Goal: Check status: Check status

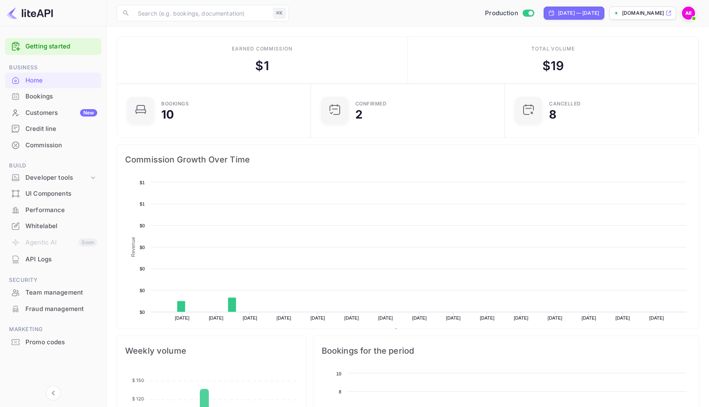
scroll to position [133, 189]
click at [52, 100] on div "Bookings" at bounding box center [61, 96] width 72 height 9
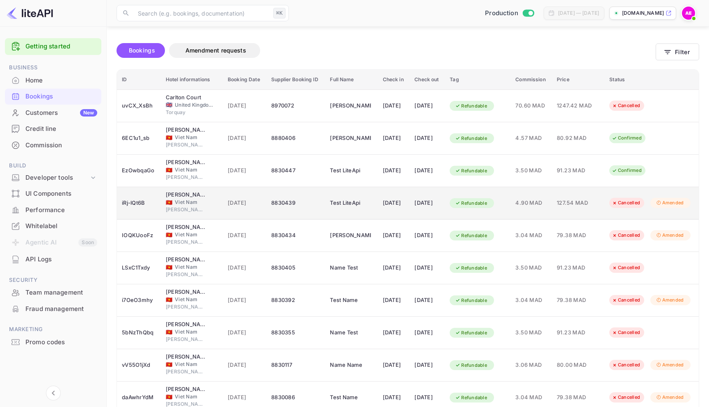
scroll to position [40, 0]
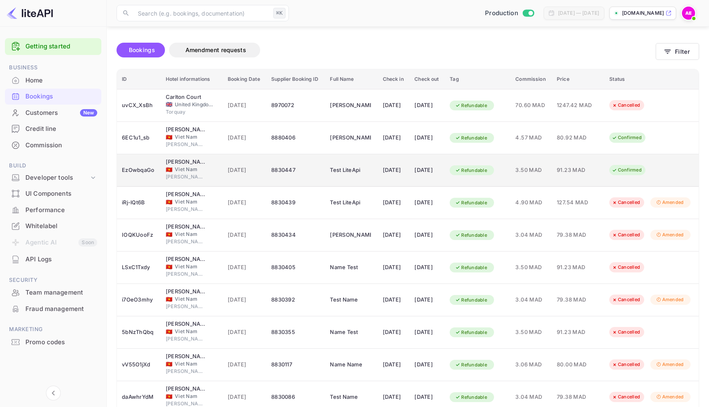
click at [431, 172] on div "[DATE]" at bounding box center [426, 170] width 25 height 13
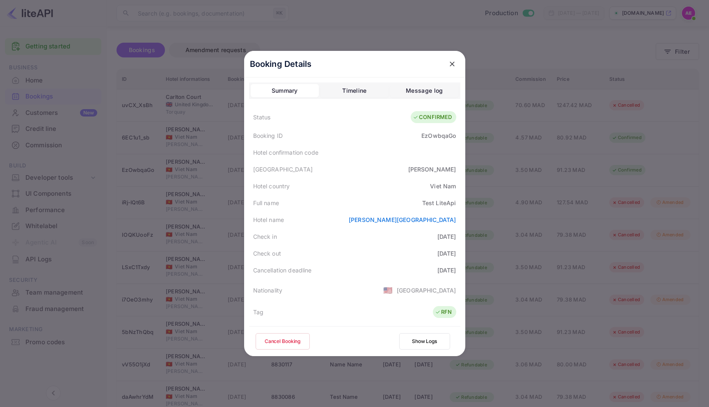
click at [443, 135] on div "EzOwbqaGo" at bounding box center [438, 135] width 34 height 9
click at [498, 66] on div at bounding box center [354, 203] width 709 height 407
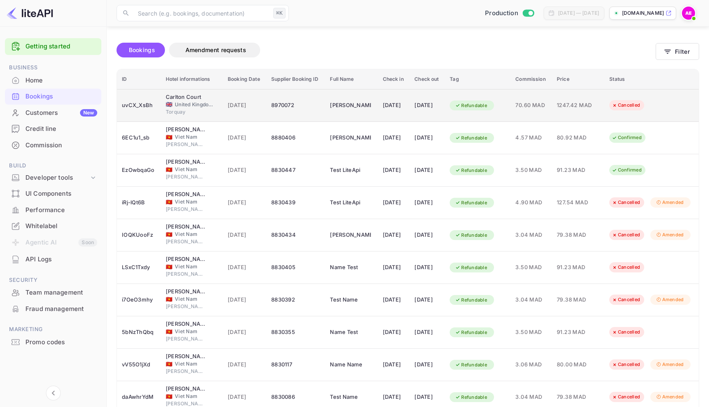
click at [356, 113] on td "[PERSON_NAME]" at bounding box center [351, 105] width 53 height 33
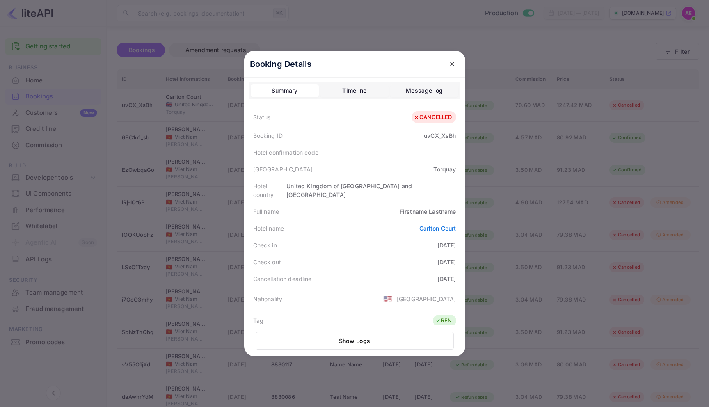
click at [433, 130] on div "Booking ID uvCX_XsBh" at bounding box center [354, 135] width 211 height 17
copy div "uvCX_XsBh"
click at [450, 64] on icon "close" at bounding box center [452, 64] width 8 height 8
